Goal: Task Accomplishment & Management: Use online tool/utility

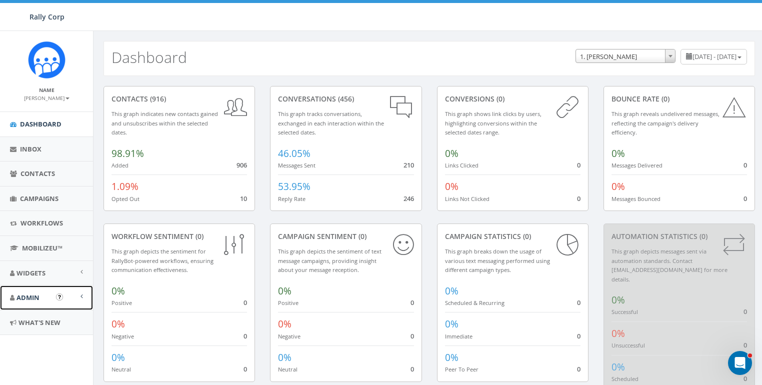
click at [39, 302] on link "Admin" at bounding box center [46, 297] width 93 height 24
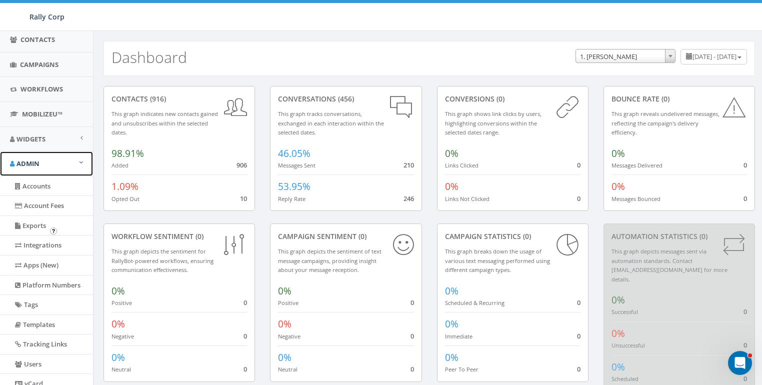
scroll to position [136, 0]
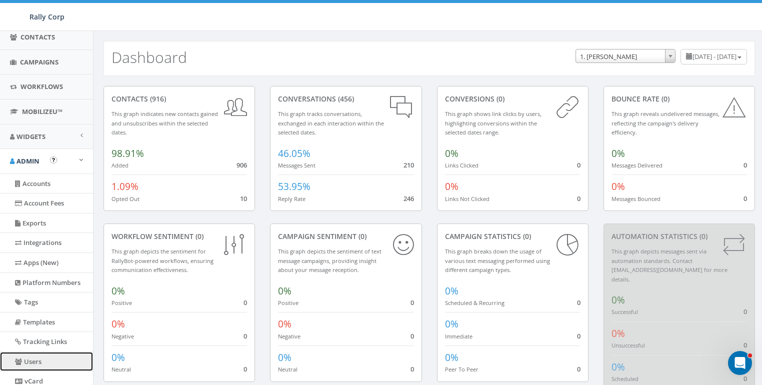
click at [35, 358] on link "Users" at bounding box center [46, 361] width 93 height 19
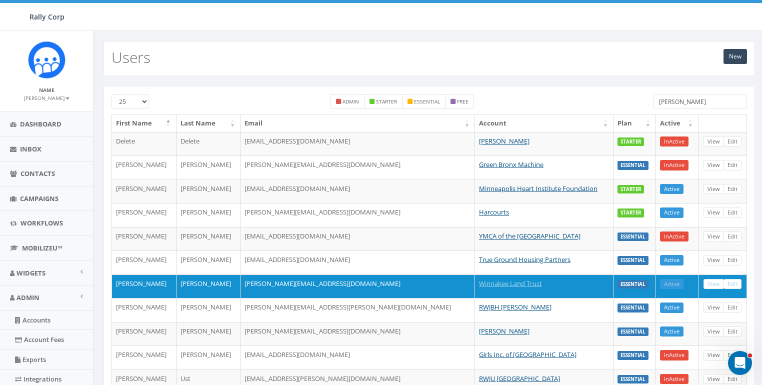
click at [670, 98] on input "jess" at bounding box center [699, 101] width 93 height 15
click at [674, 104] on input "jess" at bounding box center [699, 101] width 93 height 15
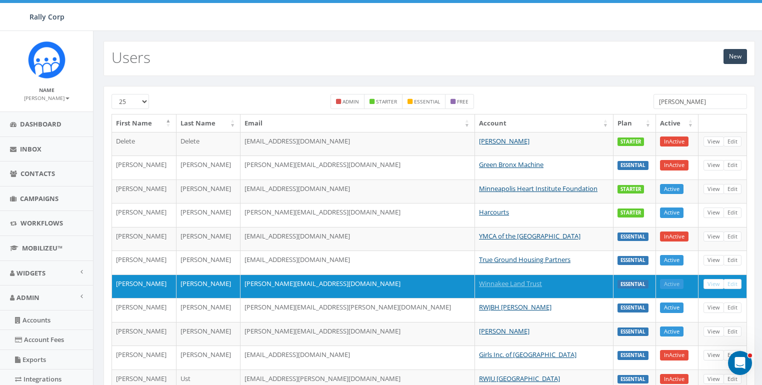
click at [674, 104] on input "jess" at bounding box center [699, 101] width 93 height 15
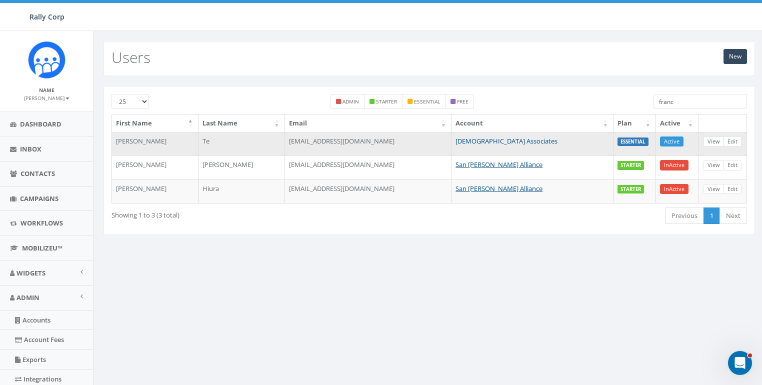
type input "franc"
click at [506, 140] on link "[DEMOGRAPHIC_DATA] Associates" at bounding box center [506, 140] width 102 height 9
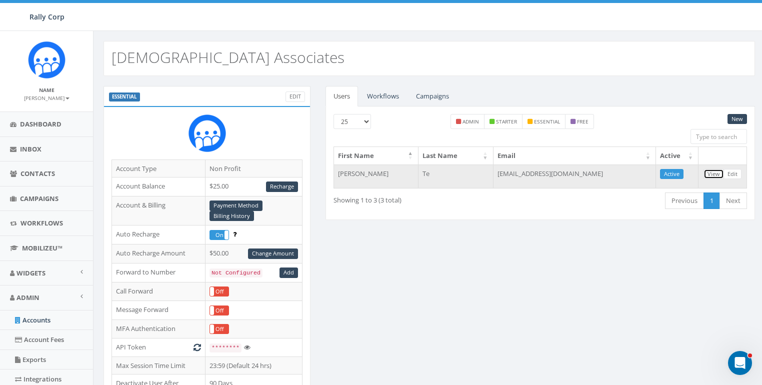
click at [712, 170] on link "View" at bounding box center [713, 174] width 20 height 10
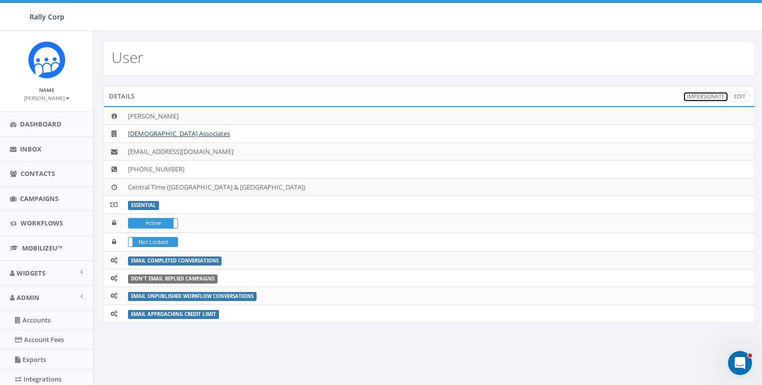
click at [703, 94] on link "Impersonate" at bounding box center [705, 96] width 45 height 10
